Goal: Navigation & Orientation: Find specific page/section

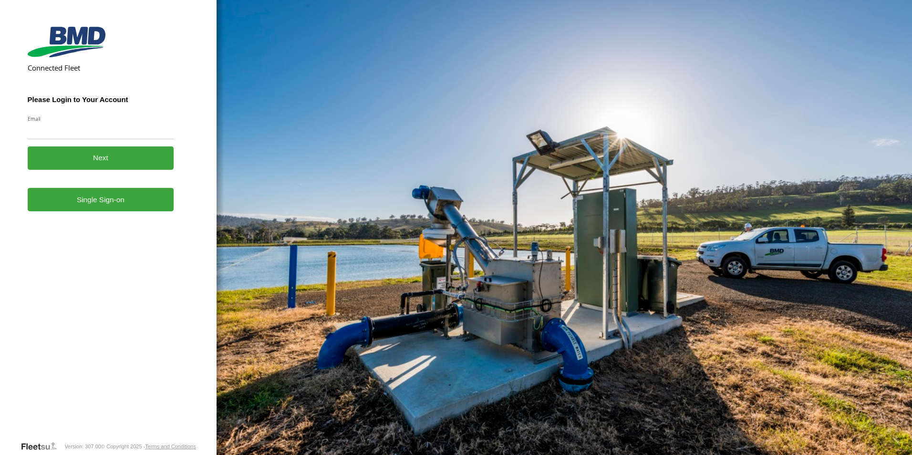
drag, startPoint x: 0, startPoint y: 0, endPoint x: 92, endPoint y: 127, distance: 157.1
click at [92, 127] on input "Email" at bounding box center [101, 130] width 146 height 17
type input "**********"
click at [86, 205] on link "Single Sign-on" at bounding box center [101, 199] width 146 height 23
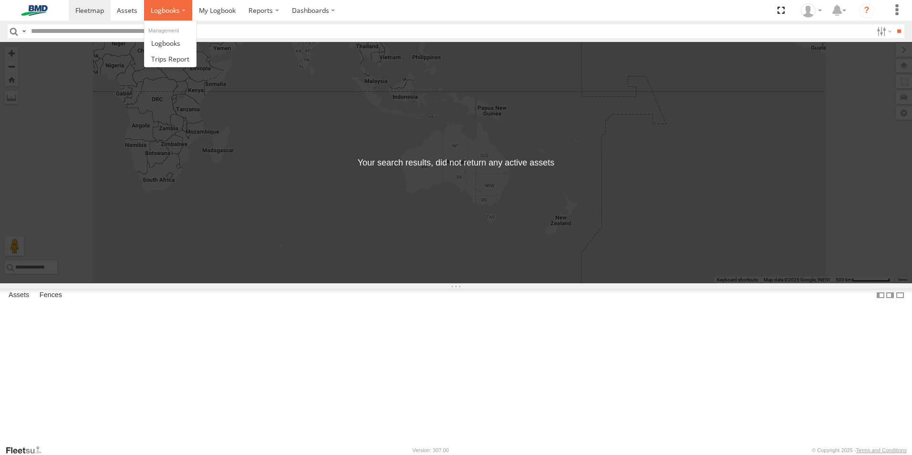
click at [178, 10] on span at bounding box center [165, 10] width 29 height 9
click at [172, 41] on span at bounding box center [165, 43] width 29 height 9
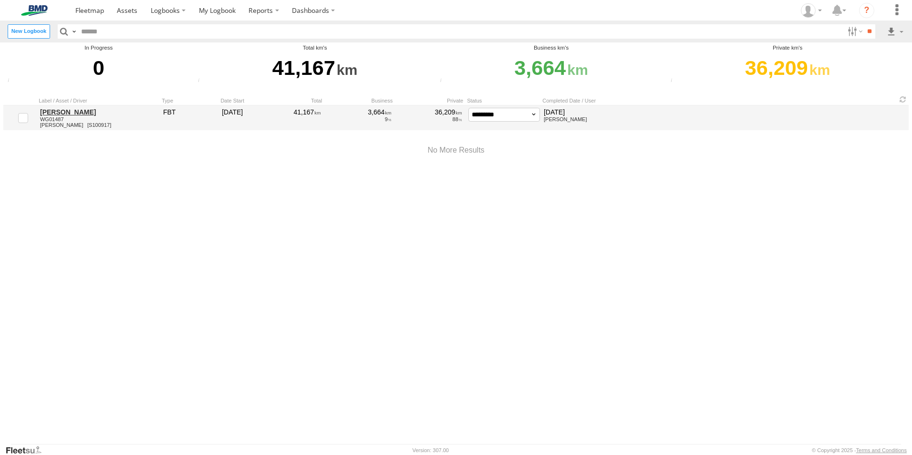
click at [73, 109] on link "[PERSON_NAME]" at bounding box center [98, 112] width 116 height 9
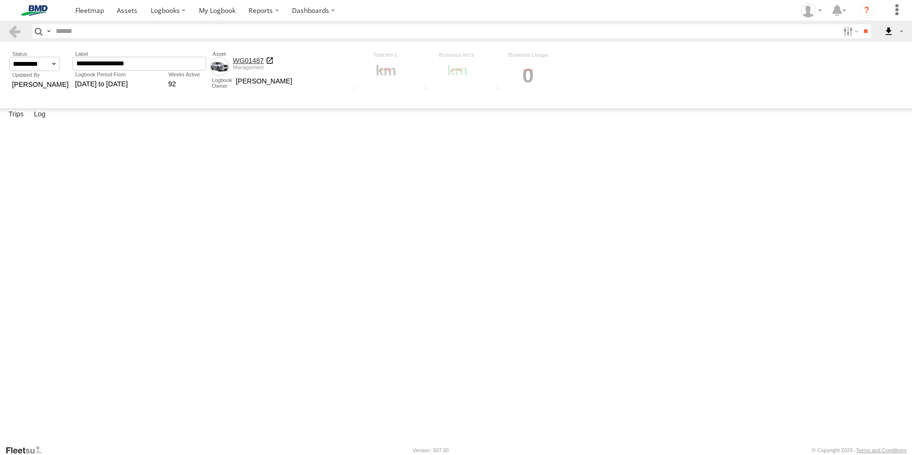
scroll to position [906, 0]
